Goal: Task Accomplishment & Management: Complete application form

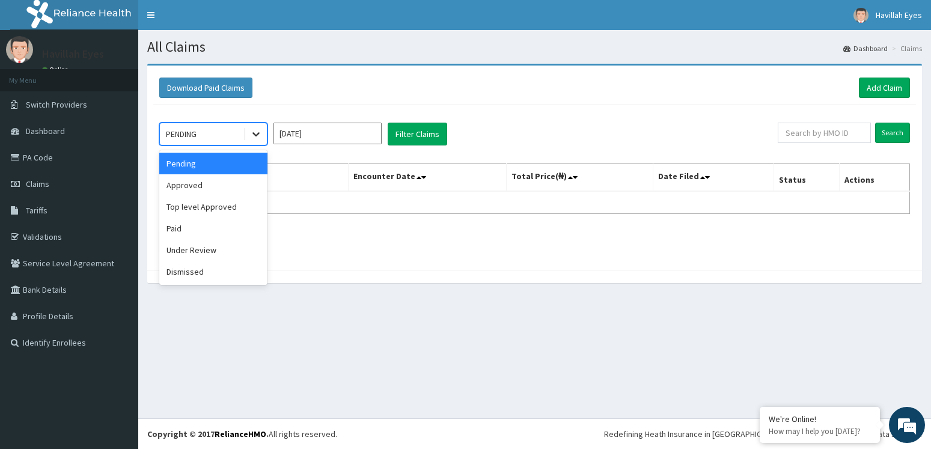
drag, startPoint x: 0, startPoint y: 0, endPoint x: 253, endPoint y: 138, distance: 288.2
click at [253, 138] on icon at bounding box center [256, 134] width 12 height 12
click at [203, 182] on div "Approved" at bounding box center [213, 185] width 108 height 22
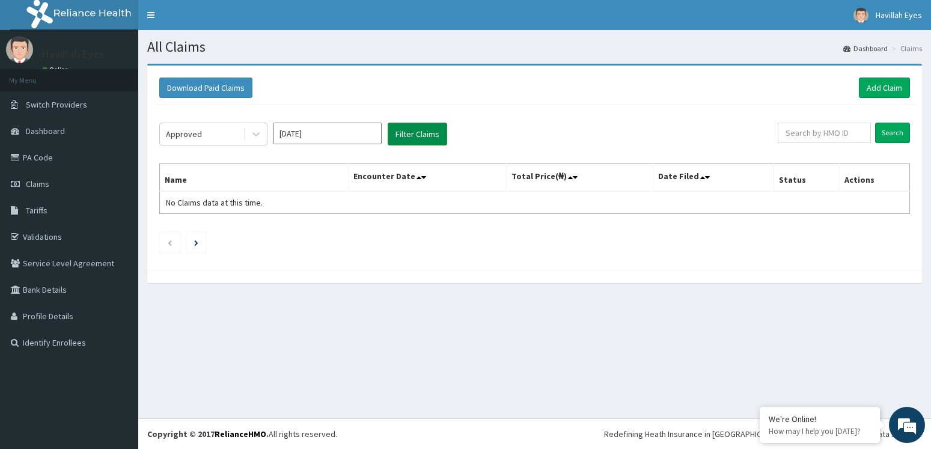
click at [404, 132] on button "Filter Claims" at bounding box center [416, 134] width 59 height 23
click at [433, 130] on button "Filter Claims" at bounding box center [416, 134] width 59 height 23
click at [255, 137] on icon at bounding box center [256, 134] width 12 height 12
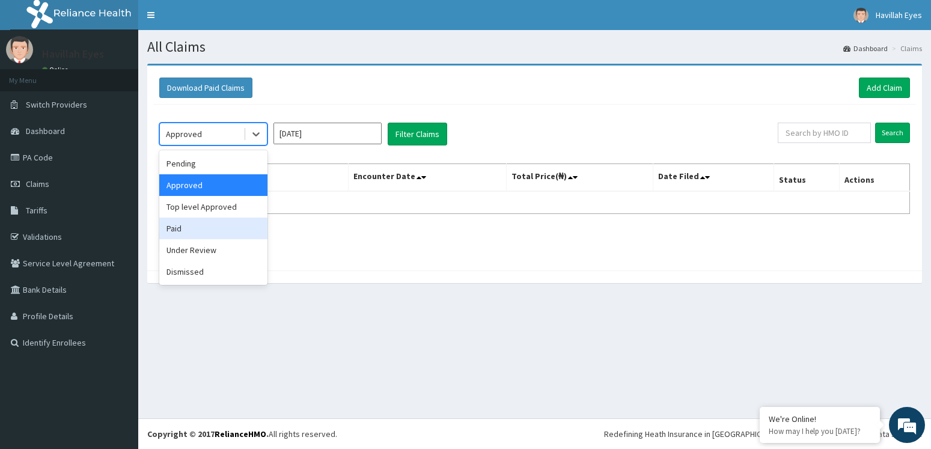
click at [168, 226] on div "Paid" at bounding box center [213, 228] width 108 height 22
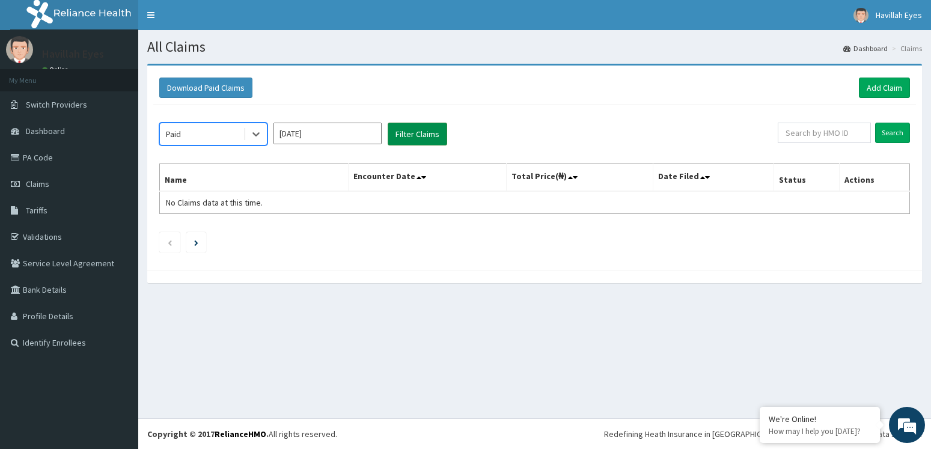
click at [402, 136] on button "Filter Claims" at bounding box center [416, 134] width 59 height 23
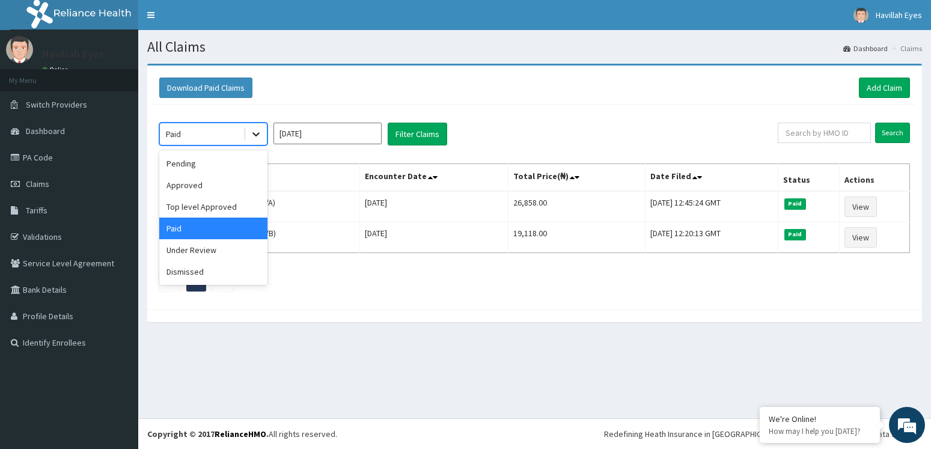
click at [251, 135] on icon at bounding box center [256, 134] width 12 height 12
click at [213, 247] on div "Under Review" at bounding box center [213, 250] width 108 height 22
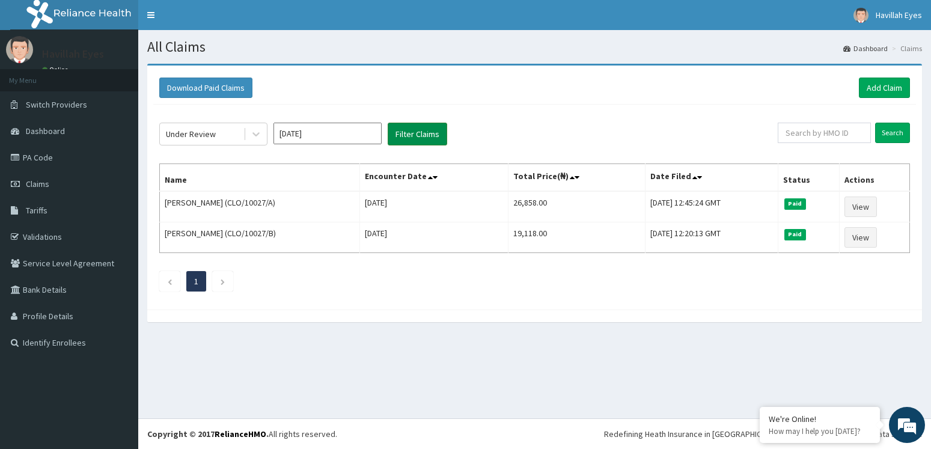
click at [413, 134] on button "Filter Claims" at bounding box center [416, 134] width 59 height 23
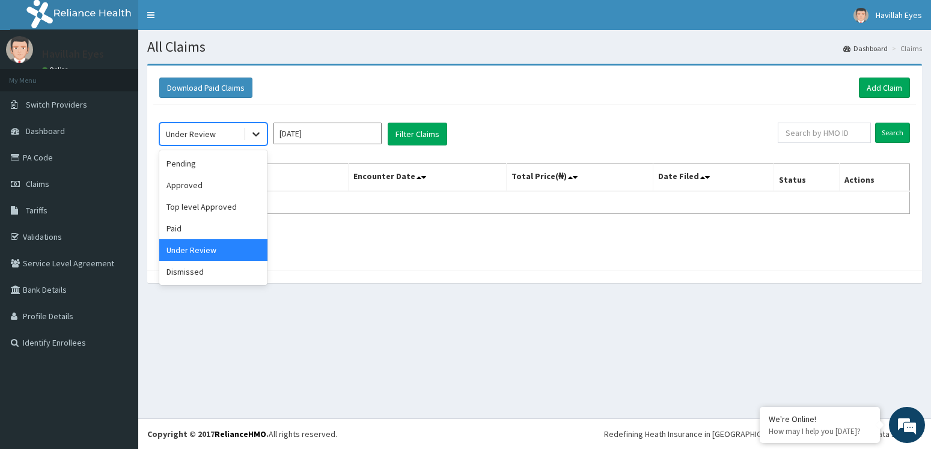
click at [258, 139] on icon at bounding box center [256, 134] width 12 height 12
click at [195, 201] on div "Top level Approved" at bounding box center [213, 207] width 108 height 22
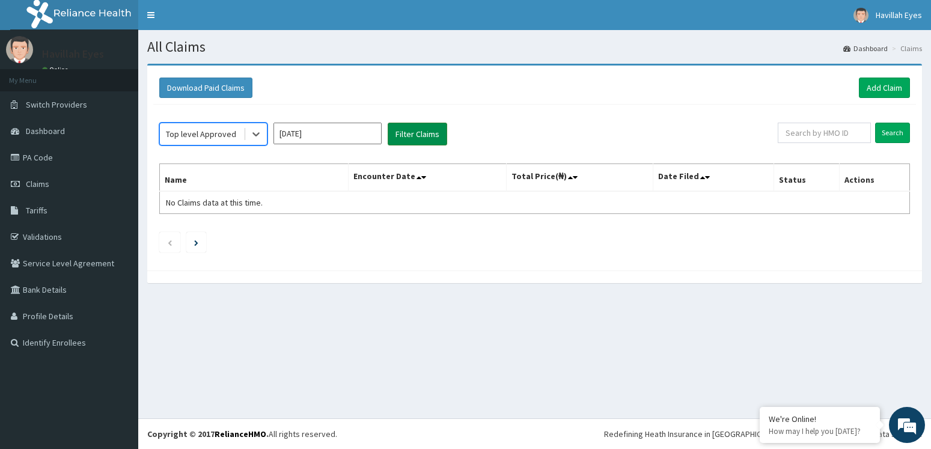
click at [419, 129] on button "Filter Claims" at bounding box center [416, 134] width 59 height 23
click at [418, 130] on button "Filter Claims" at bounding box center [416, 134] width 59 height 23
click at [37, 157] on link "PA Code" at bounding box center [69, 157] width 138 height 26
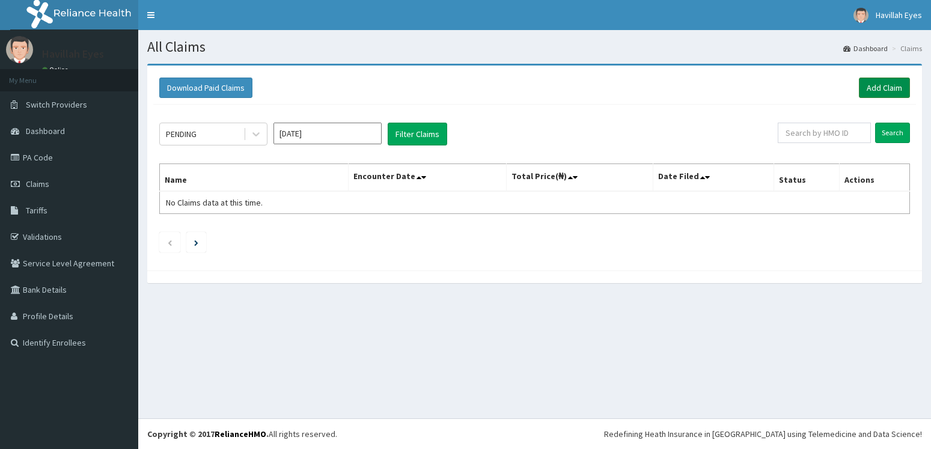
click at [888, 85] on link "Add Claim" at bounding box center [883, 87] width 51 height 20
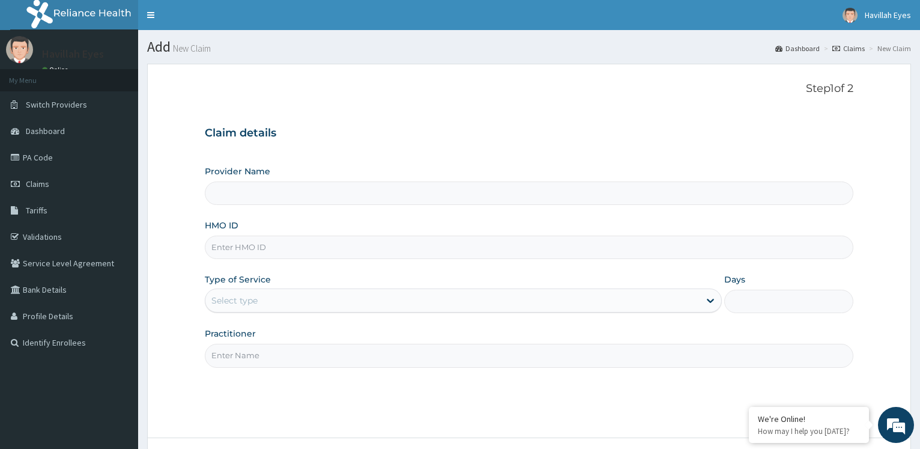
click at [255, 247] on input "HMO ID" at bounding box center [529, 246] width 649 height 23
type input "NI"
type input "Havilah Eyes"
type input "NIG/10010/A"
click at [249, 297] on div "Select type" at bounding box center [234, 300] width 46 height 12
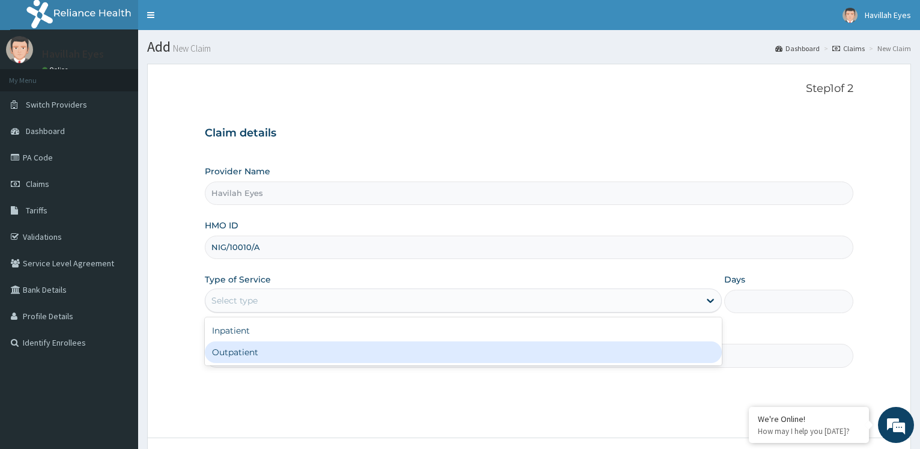
click at [251, 352] on div "Outpatient" at bounding box center [463, 352] width 517 height 22
type input "1"
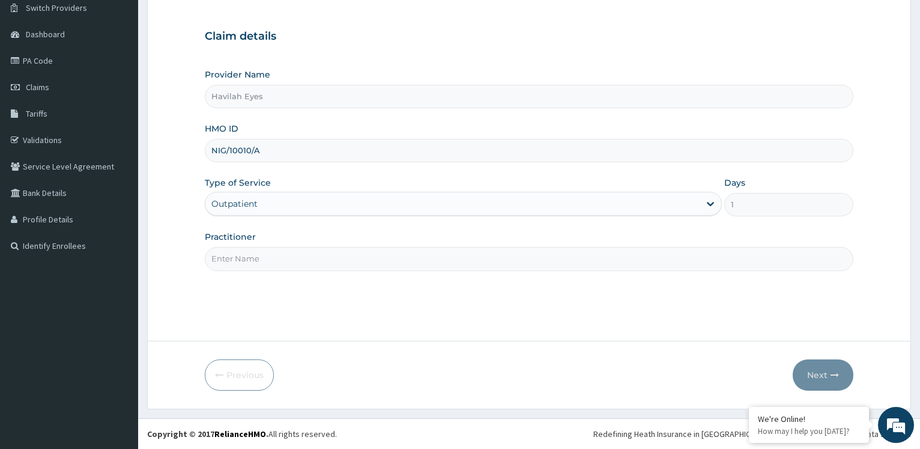
click at [279, 266] on input "Practitioner" at bounding box center [529, 258] width 649 height 23
type input "[PERSON_NAME]"
click at [822, 375] on button "Next" at bounding box center [823, 374] width 61 height 31
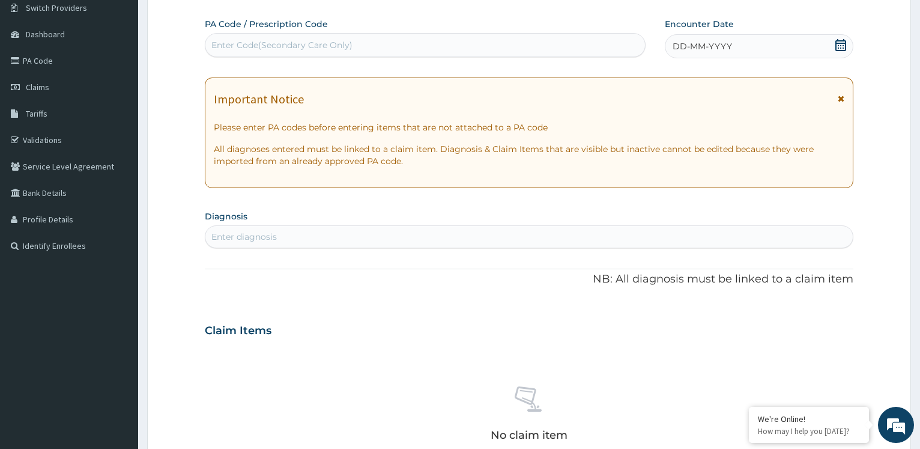
click at [240, 234] on div "Enter diagnosis" at bounding box center [243, 237] width 65 height 12
type input "P"
click at [261, 43] on div "Enter Code(Secondary Care Only)" at bounding box center [281, 45] width 141 height 12
paste input "PA/1A2DFC"
type input "PA/1A2DFC"
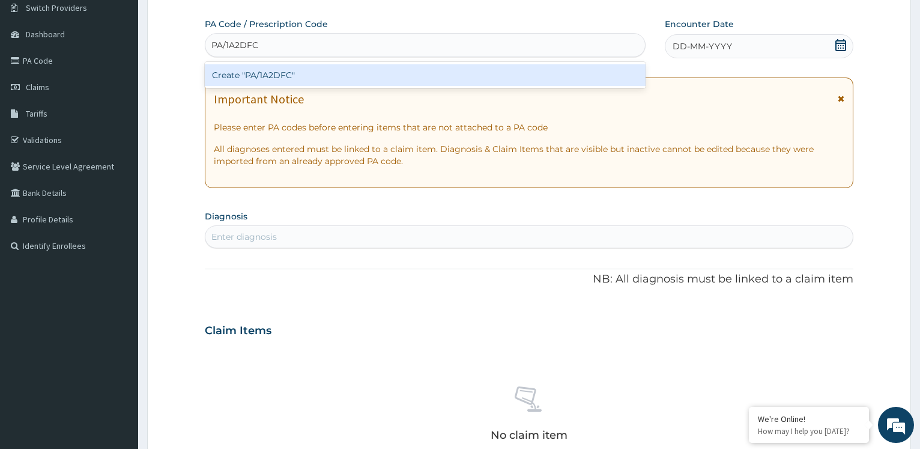
click at [261, 79] on div "Create "PA/1A2DFC"" at bounding box center [425, 75] width 440 height 22
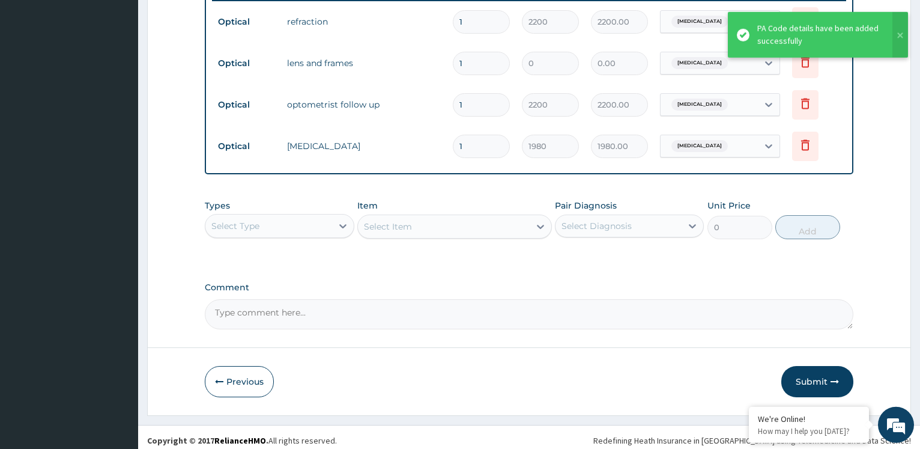
scroll to position [539, 0]
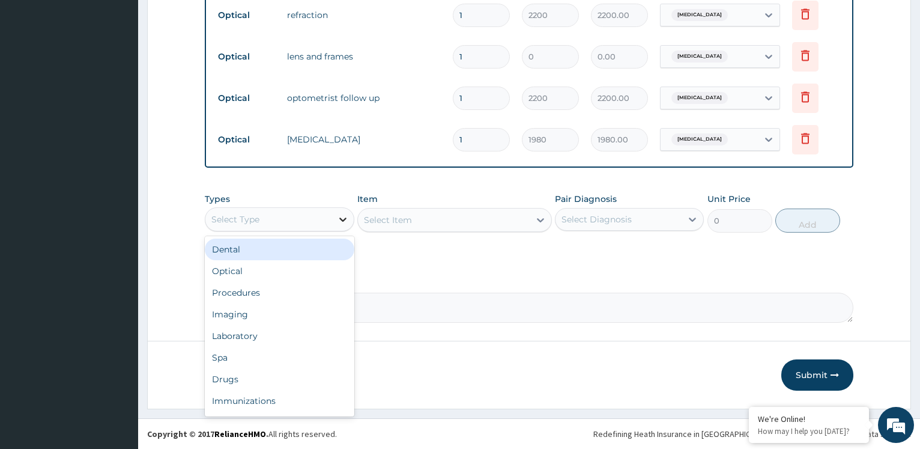
click at [347, 221] on icon at bounding box center [343, 219] width 12 height 12
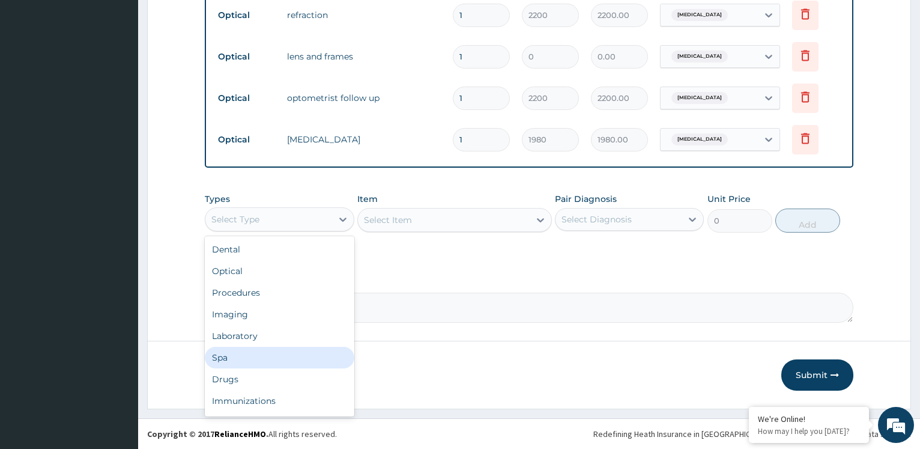
click at [583, 251] on div "Types option Spa focused, 6 of 10. 10 results available. Use Up and Down to cho…" at bounding box center [529, 222] width 649 height 70
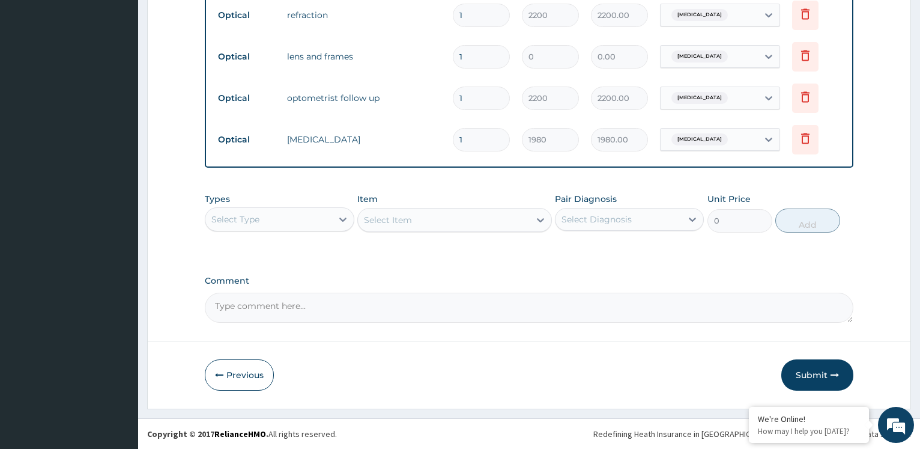
click at [338, 299] on textarea "Comment" at bounding box center [529, 308] width 649 height 30
type textarea "FRAME AND LENS = 30,000"
click at [810, 376] on button "Submit" at bounding box center [818, 374] width 72 height 31
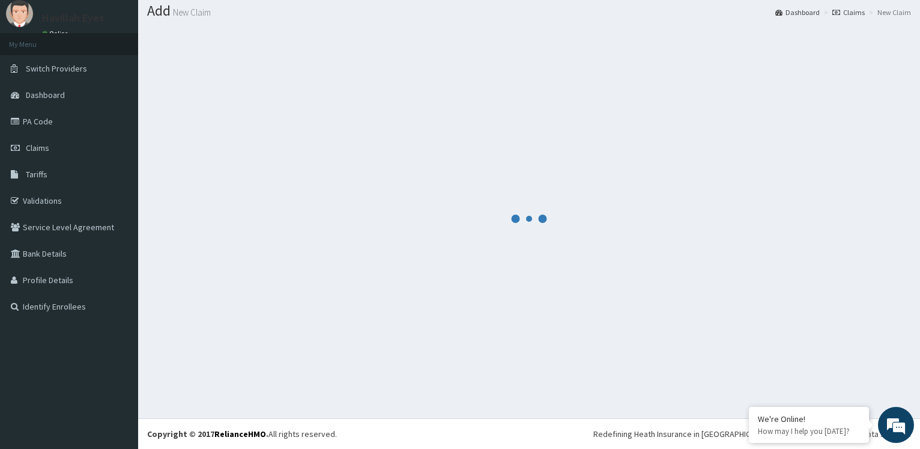
scroll to position [36, 0]
